Goal: Find contact information: Find contact information

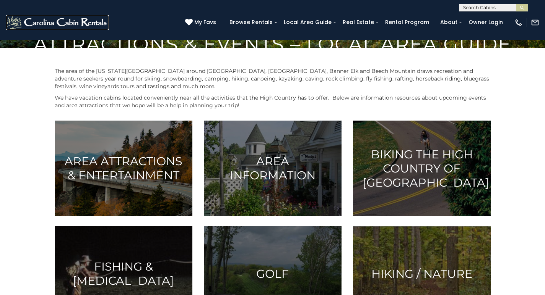
click at [78, 28] on link at bounding box center [57, 22] width 103 height 15
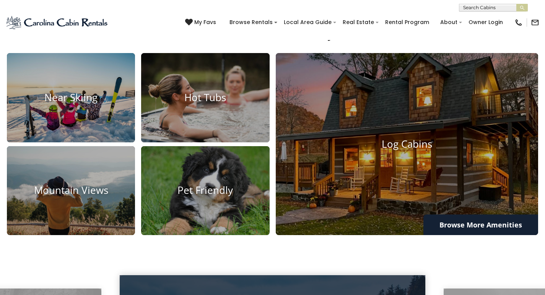
scroll to position [1049, 0]
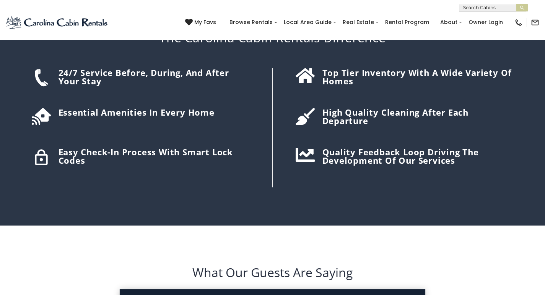
click at [126, 264] on h2 "What Our Guests Are Saying" at bounding box center [272, 273] width 506 height 18
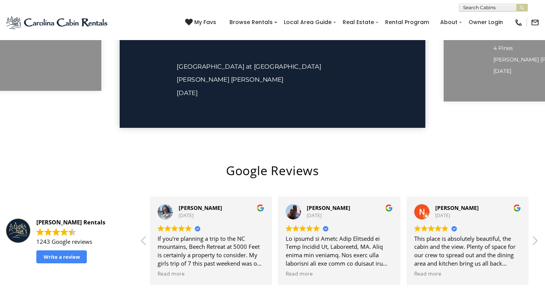
scroll to position [1451, 0]
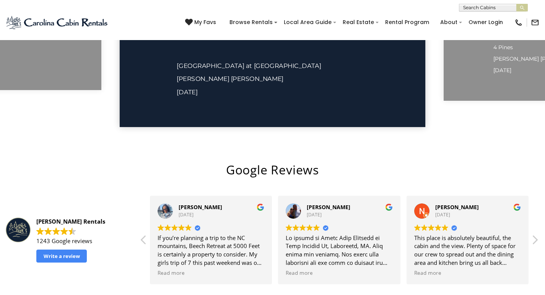
click at [529, 20] on link at bounding box center [532, 22] width 13 height 8
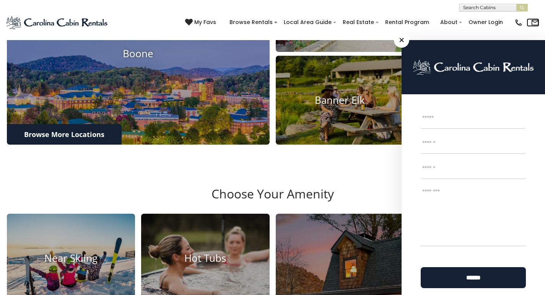
scroll to position [382, 0]
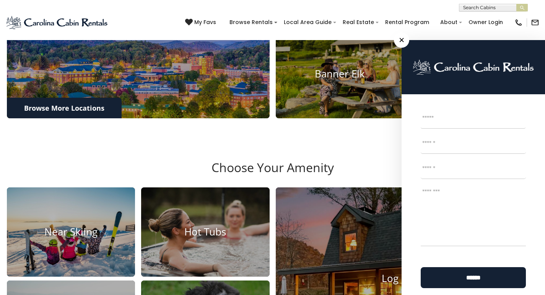
click at [154, 18] on div "(828) 295-6000 My Favs Browse Rentals Local Area Guide Activities & Attractions…" at bounding box center [272, 25] width 545 height 29
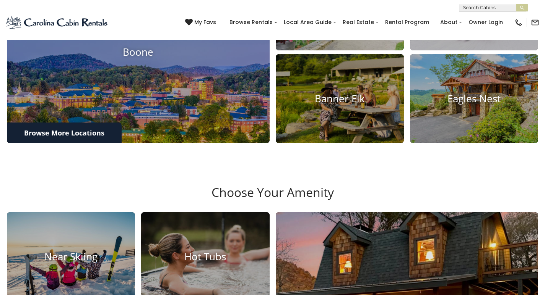
scroll to position [318, 0]
